Goal: Navigation & Orientation: Find specific page/section

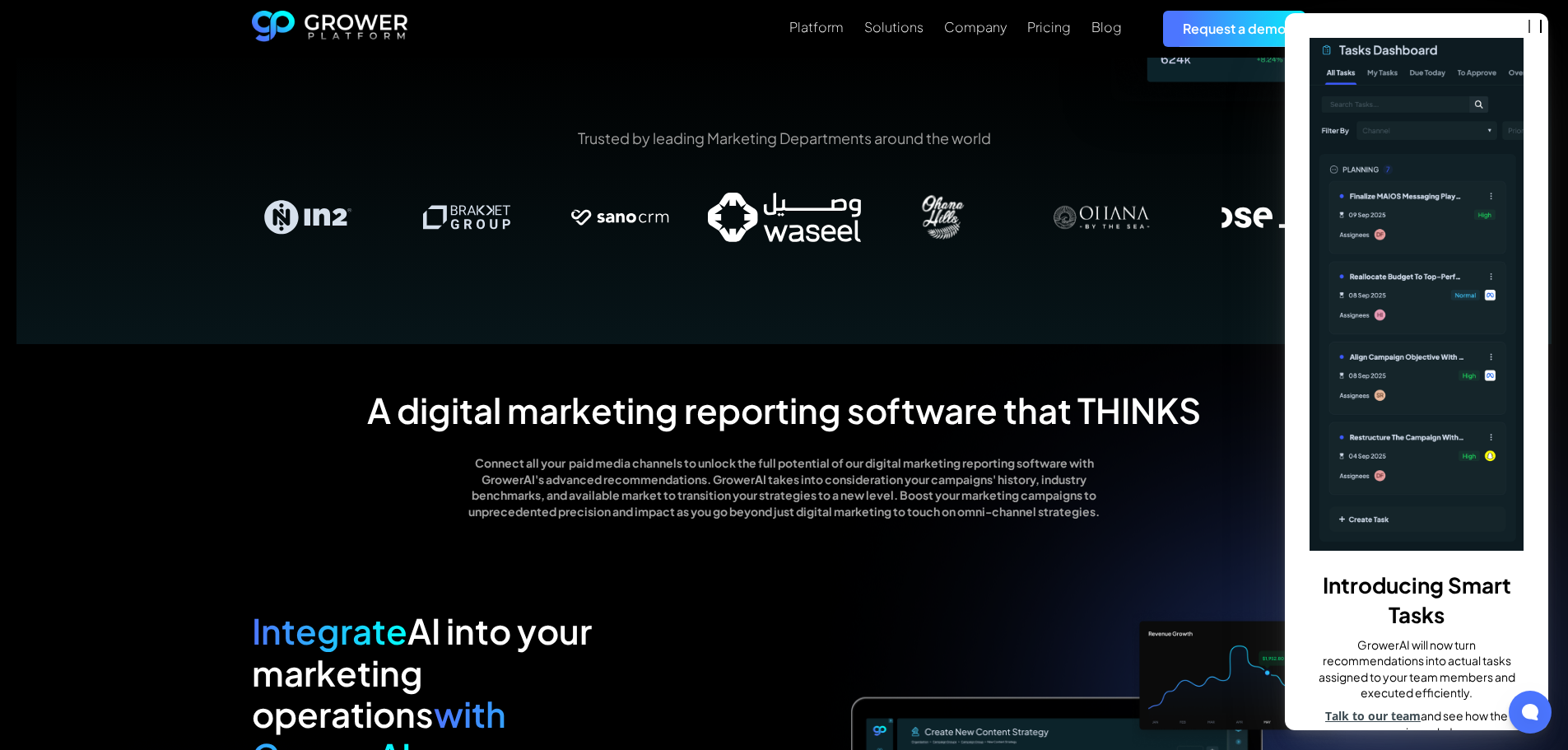
scroll to position [469, 0]
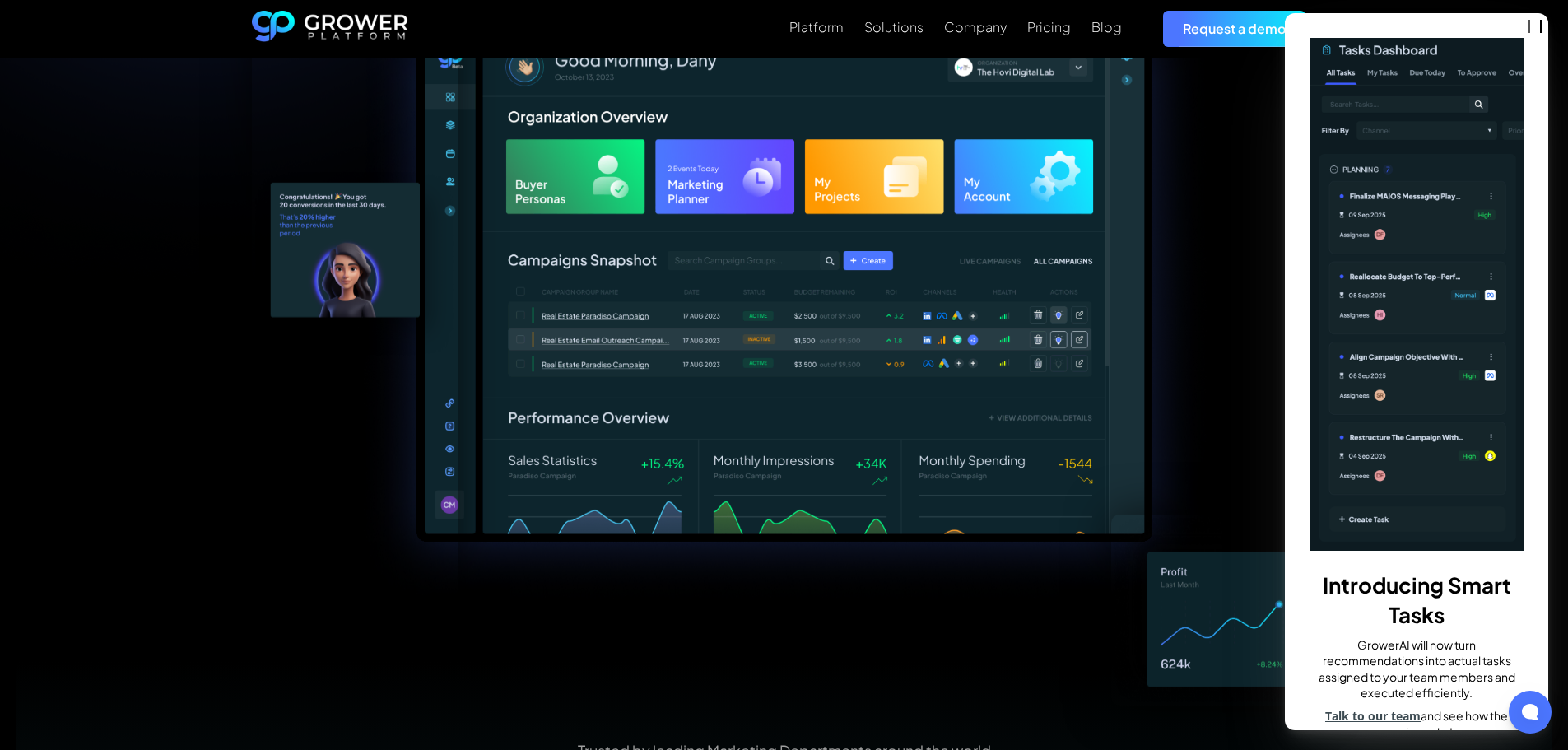
click at [1516, 39] on div "Introducing Smart Tasks GrowerAI will now turn recommendations into actual task…" at bounding box center [1416, 372] width 263 height 717
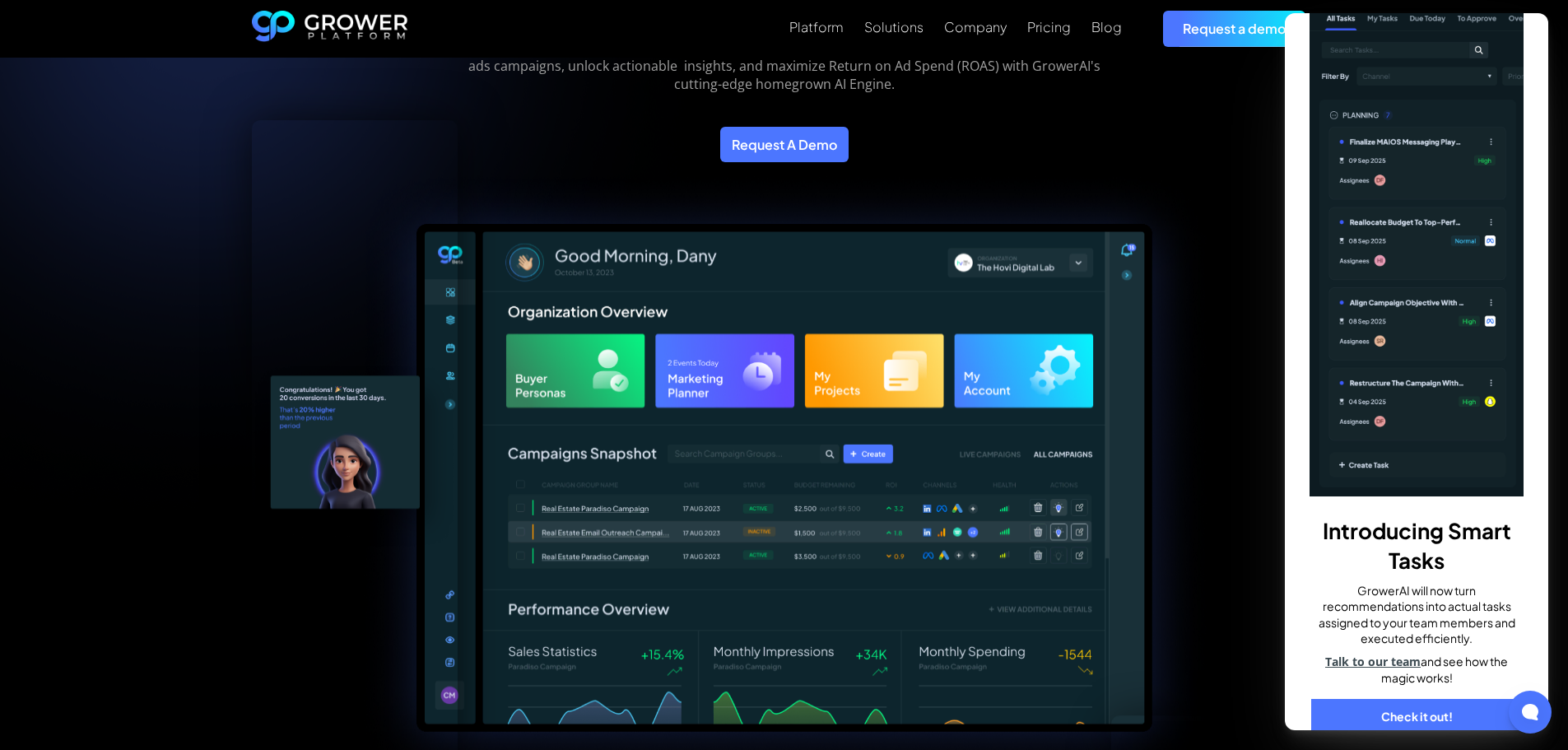
scroll to position [229, 0]
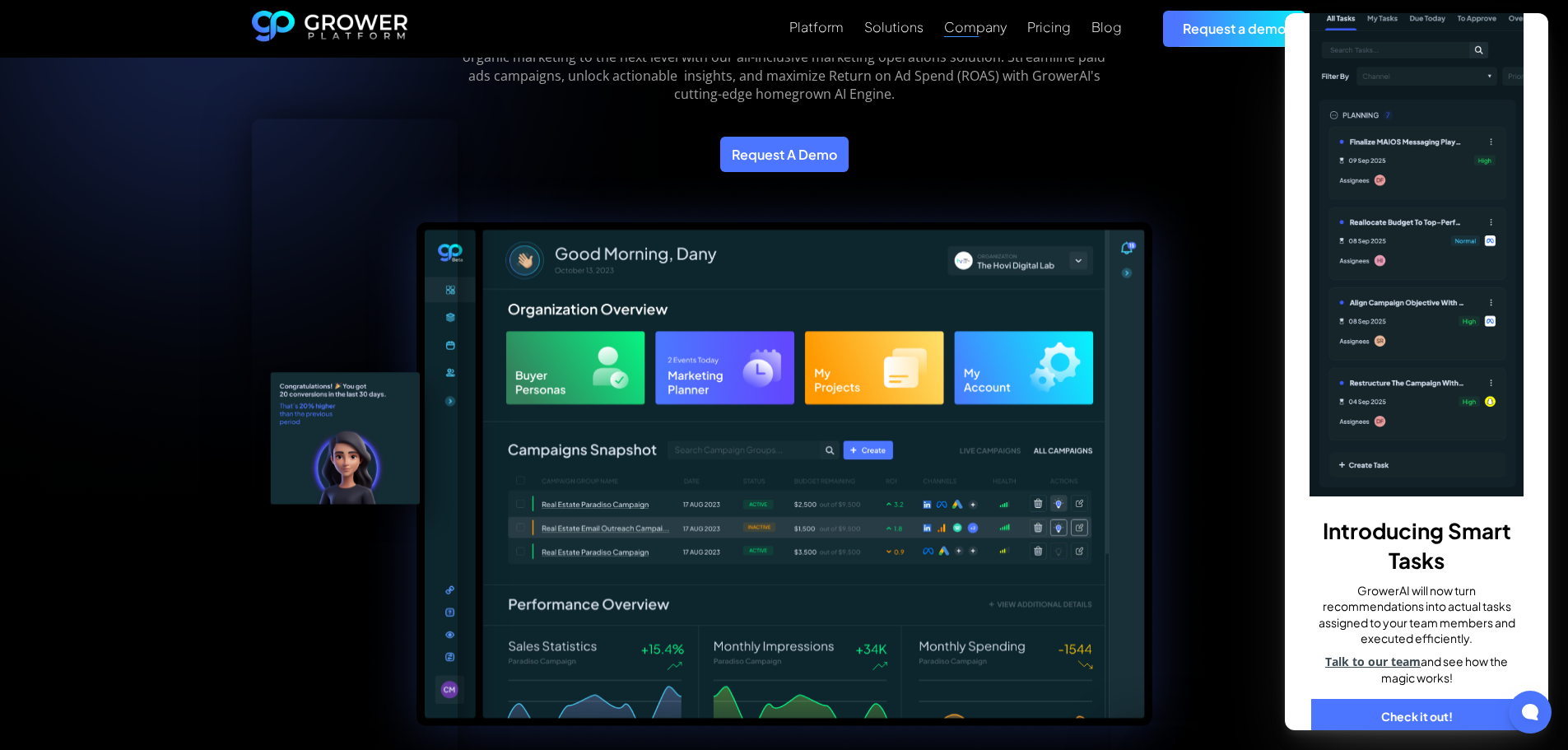
click at [963, 30] on div "Company" at bounding box center [975, 27] width 62 height 15
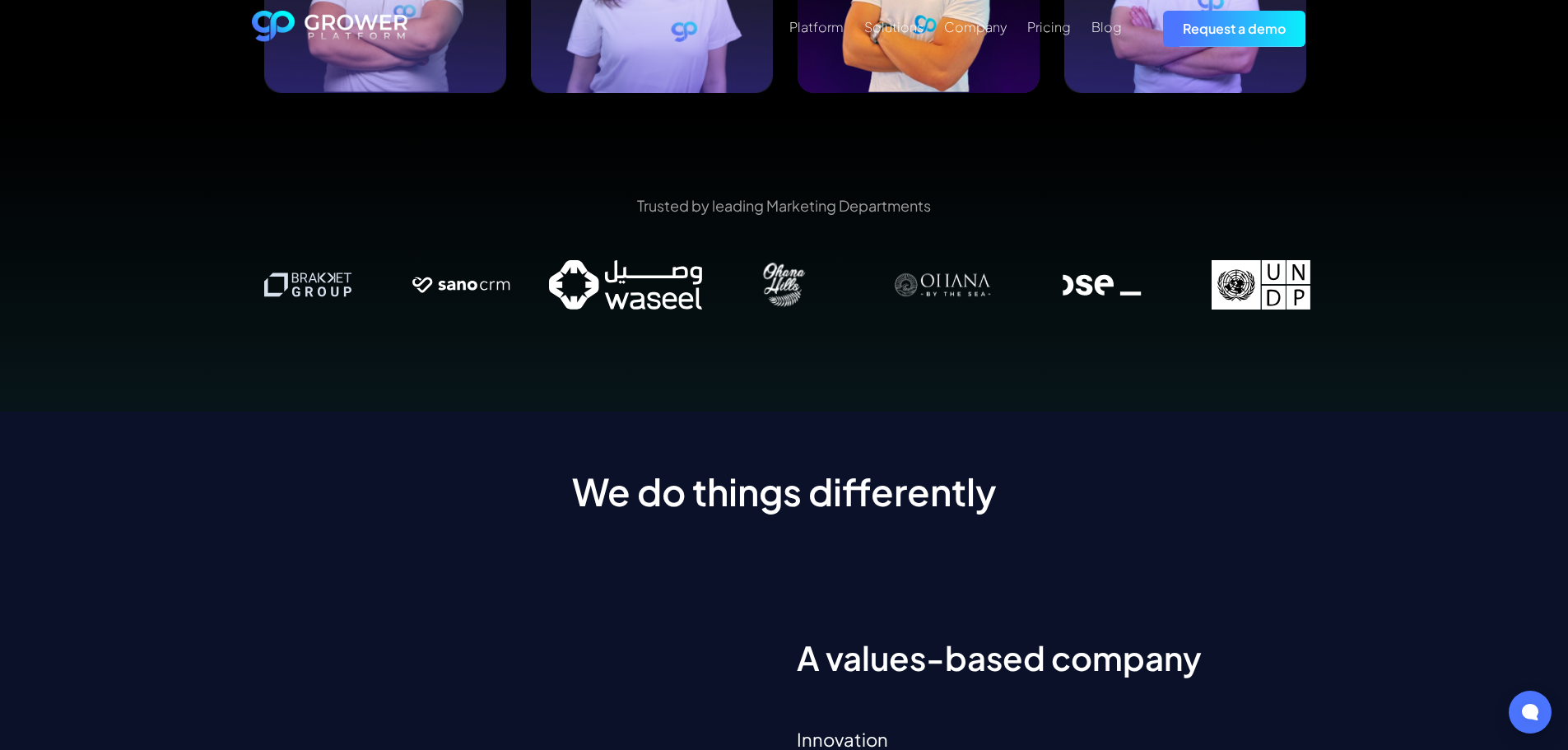
scroll to position [2122, 0]
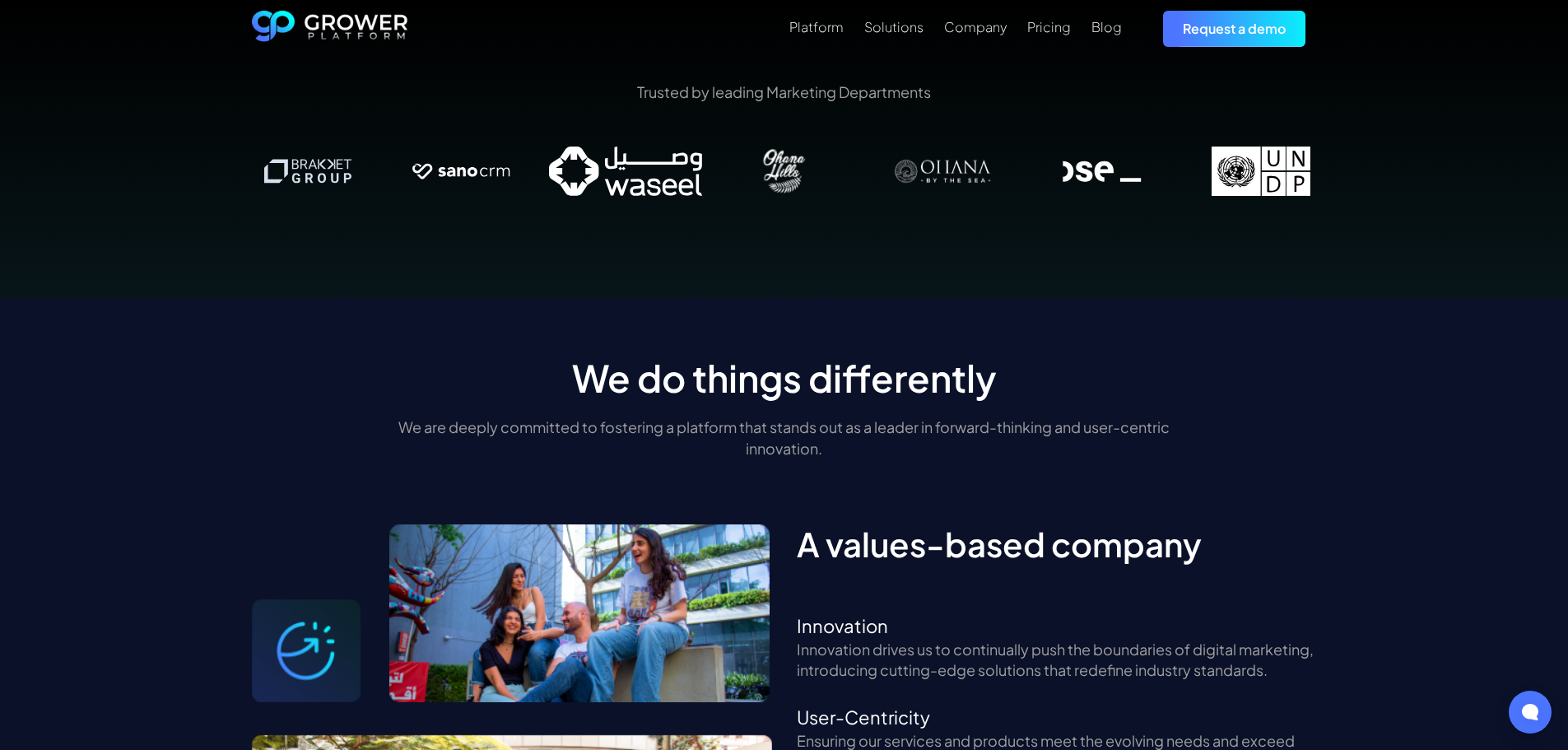
drag, startPoint x: 1171, startPoint y: 372, endPoint x: 1189, endPoint y: 488, distance: 117.4
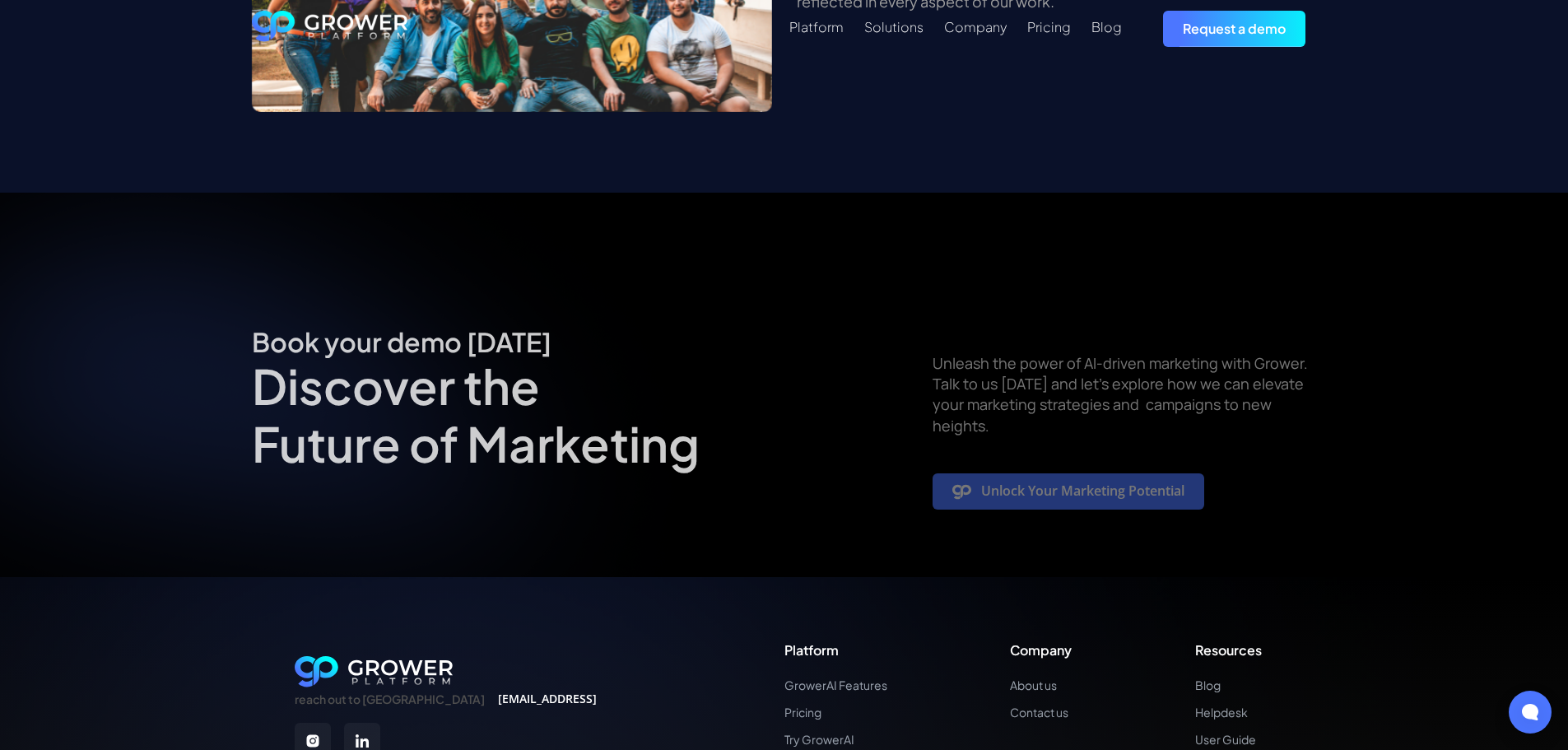
scroll to position [3172, 0]
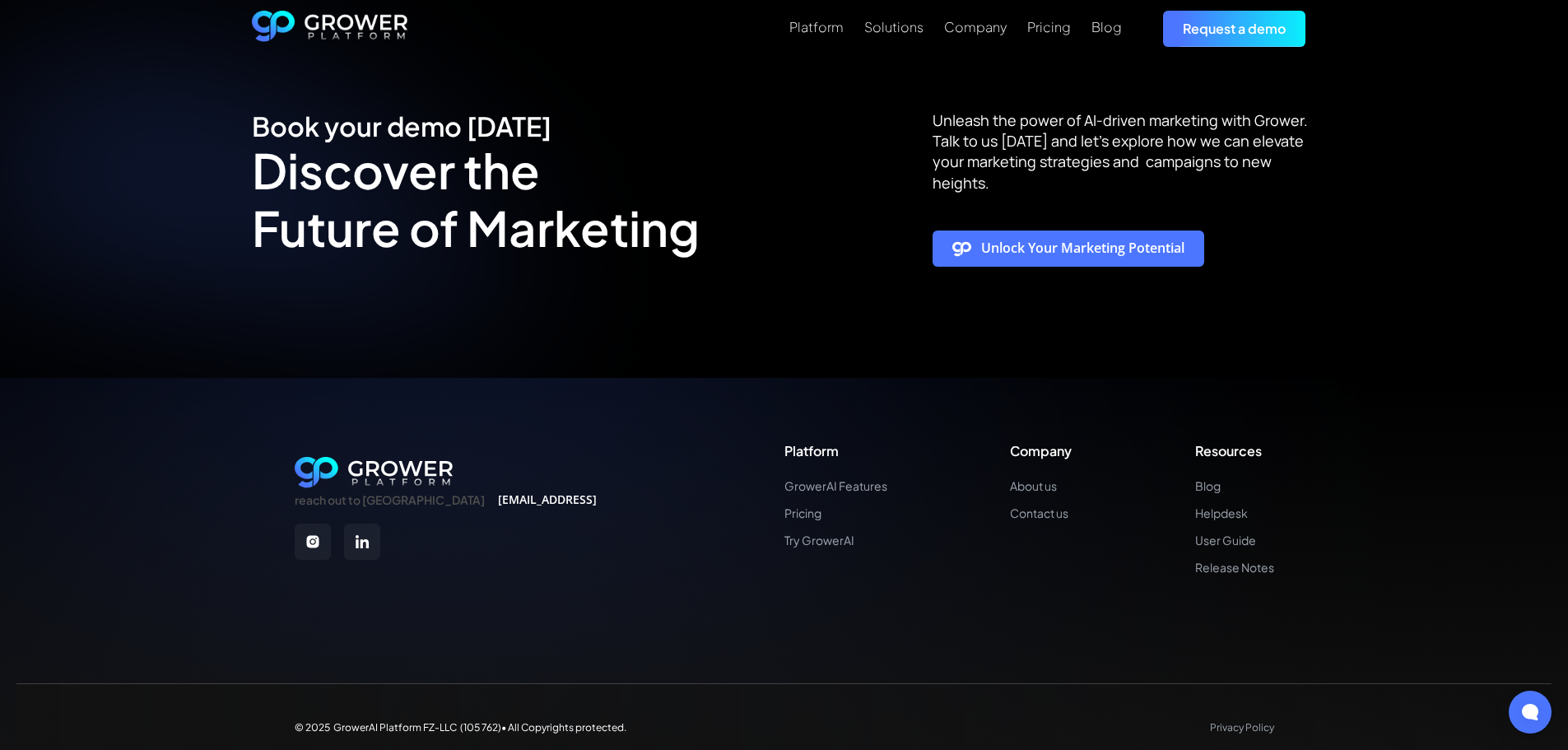
click at [312, 532] on img at bounding box center [312, 541] width 37 height 37
